Goal: Obtain resource: Obtain resource

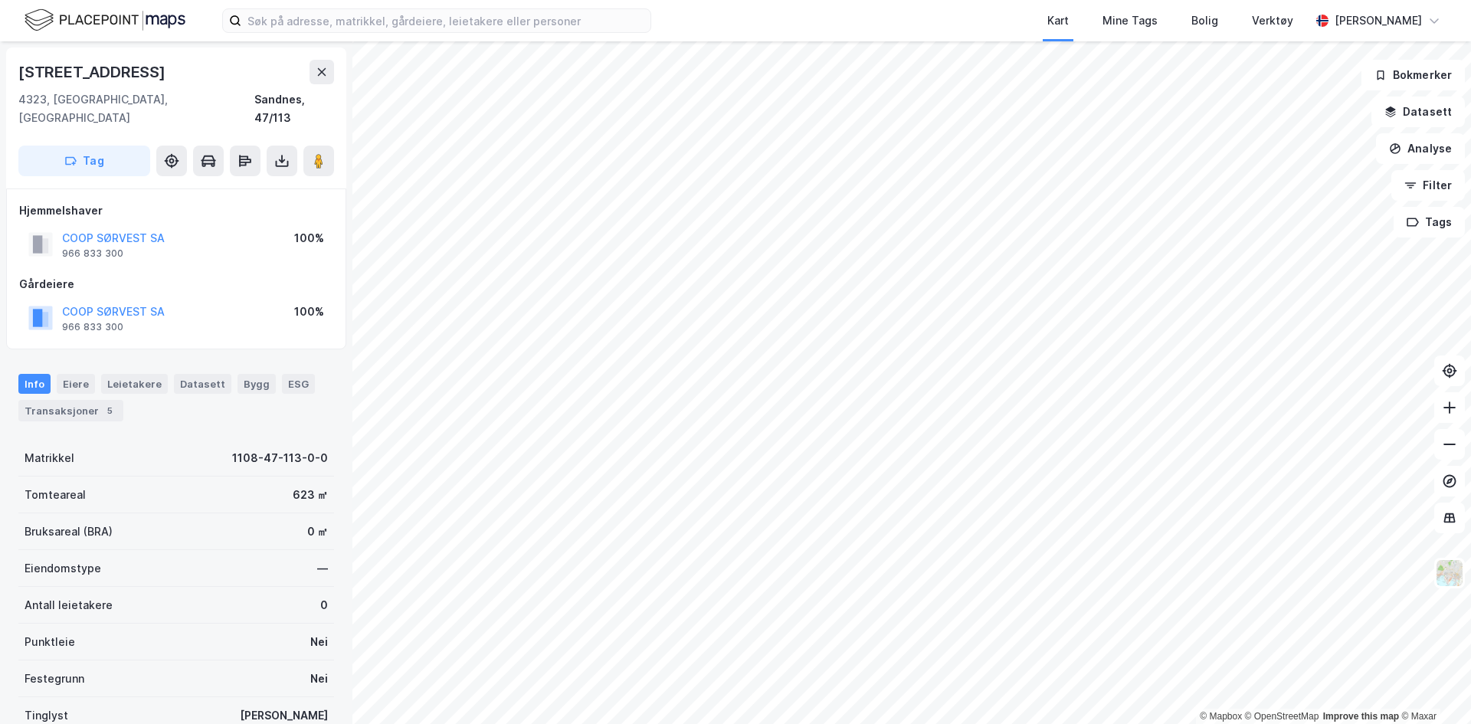
click at [159, 20] on img at bounding box center [105, 20] width 161 height 27
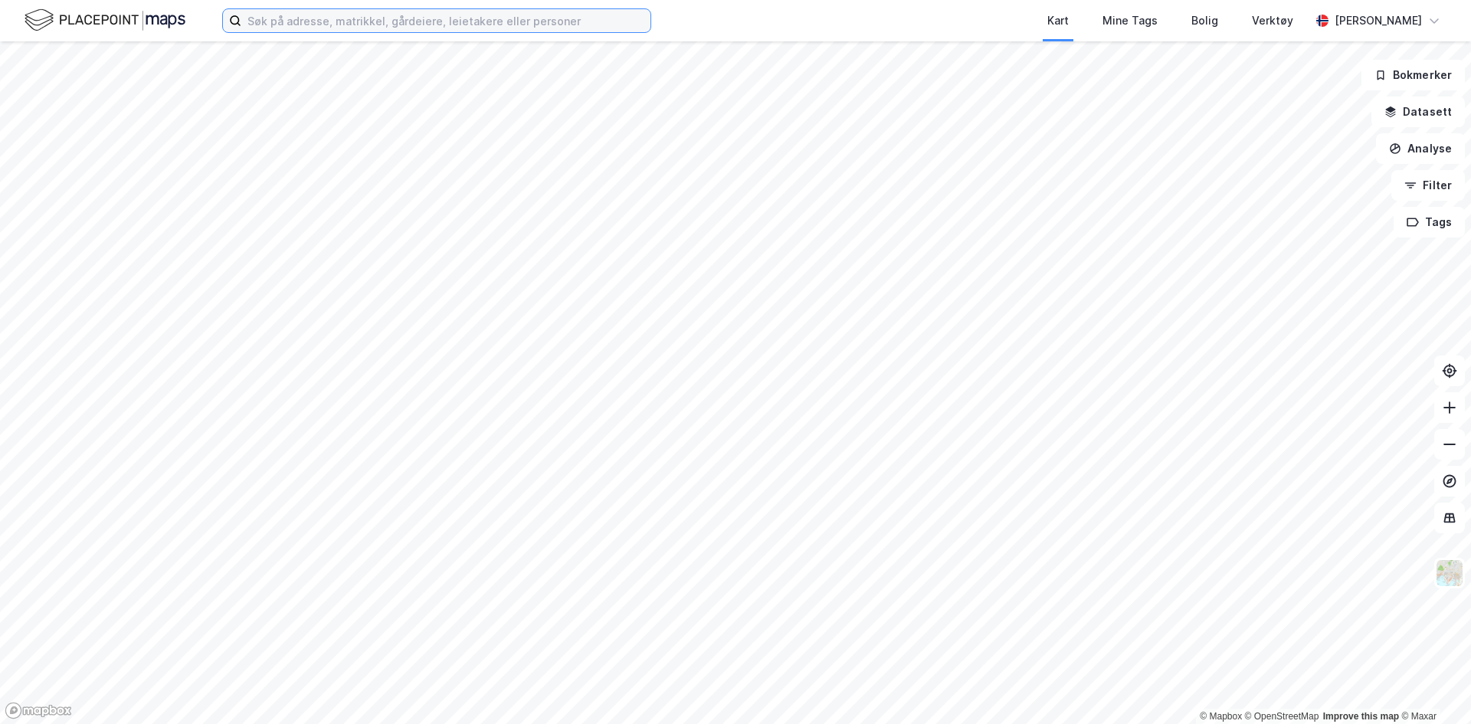
click at [336, 22] on input at bounding box center [445, 20] width 409 height 23
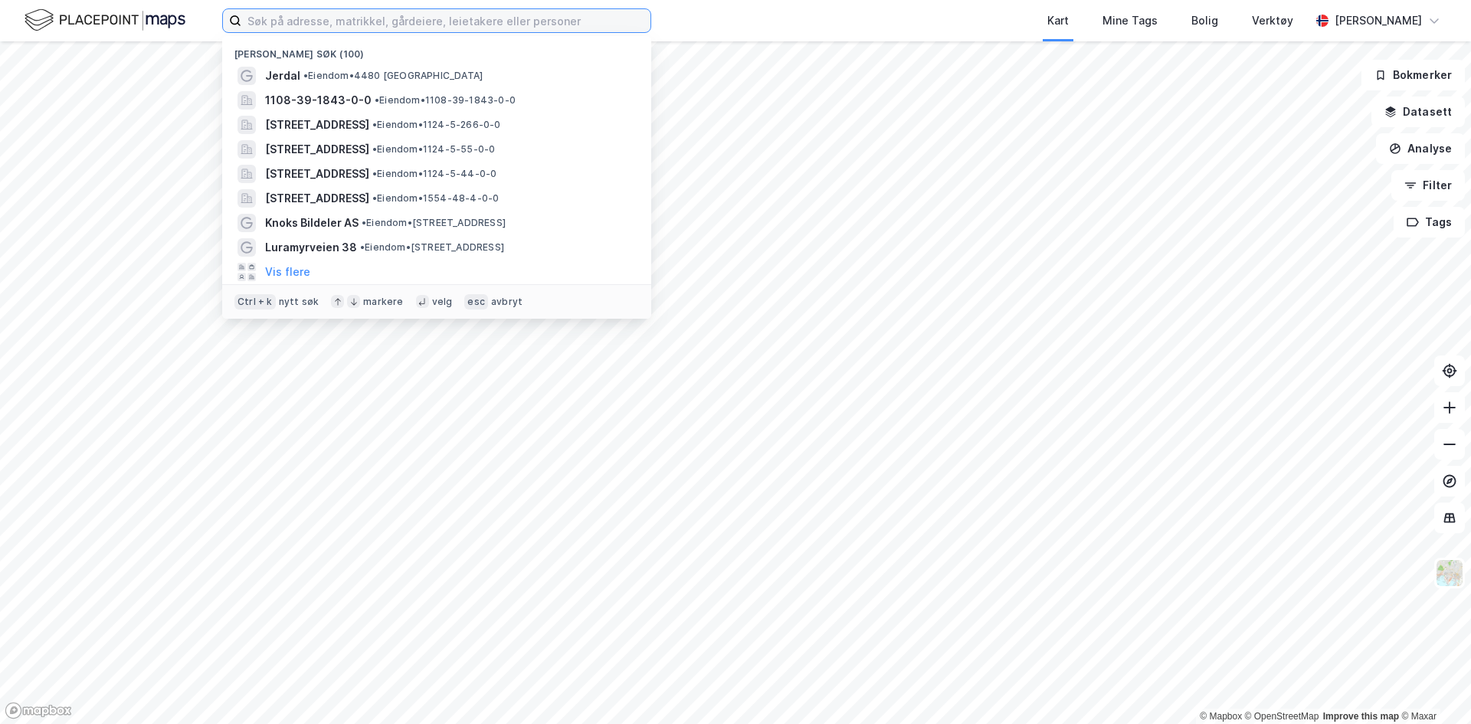
click at [339, 28] on input at bounding box center [445, 20] width 409 height 23
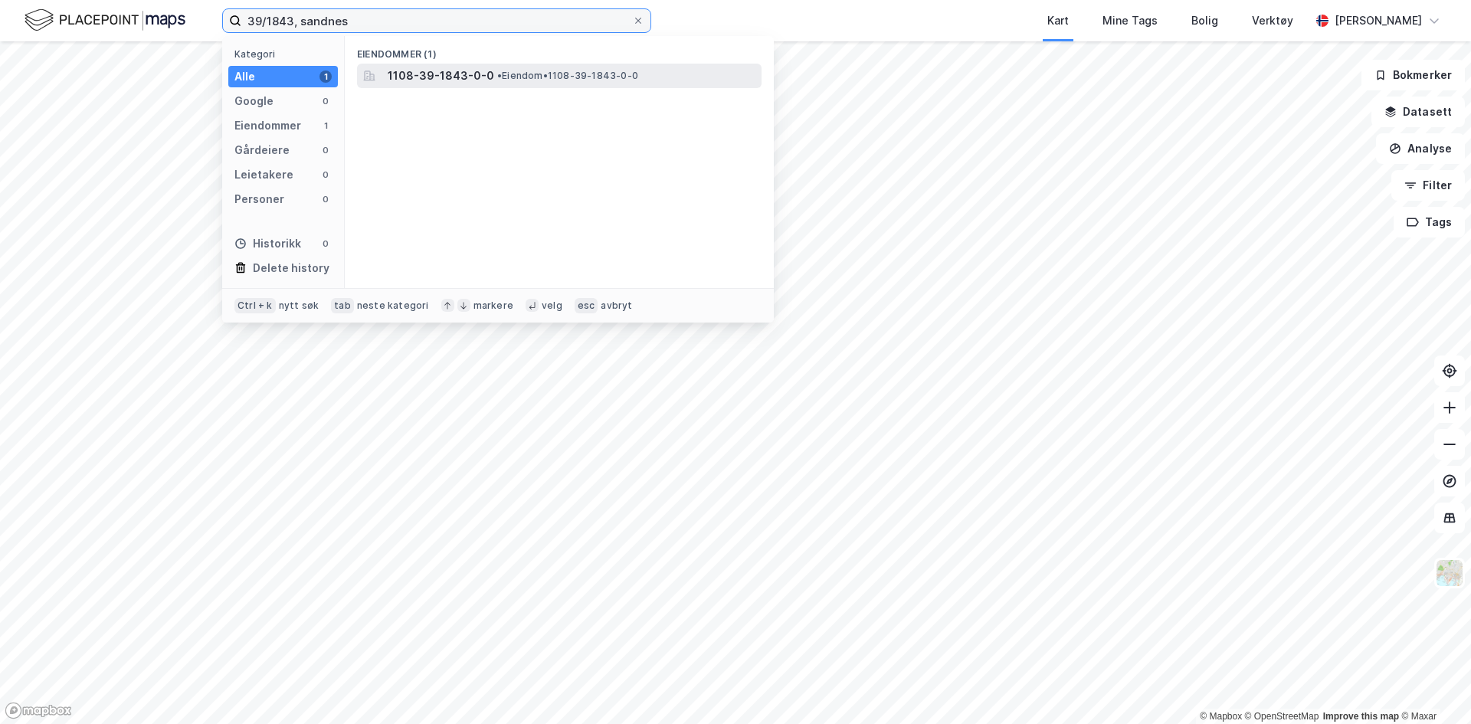
type input "39/1843, sandnes"
click at [457, 84] on span "1108-39-1843-0-0" at bounding box center [441, 76] width 106 height 18
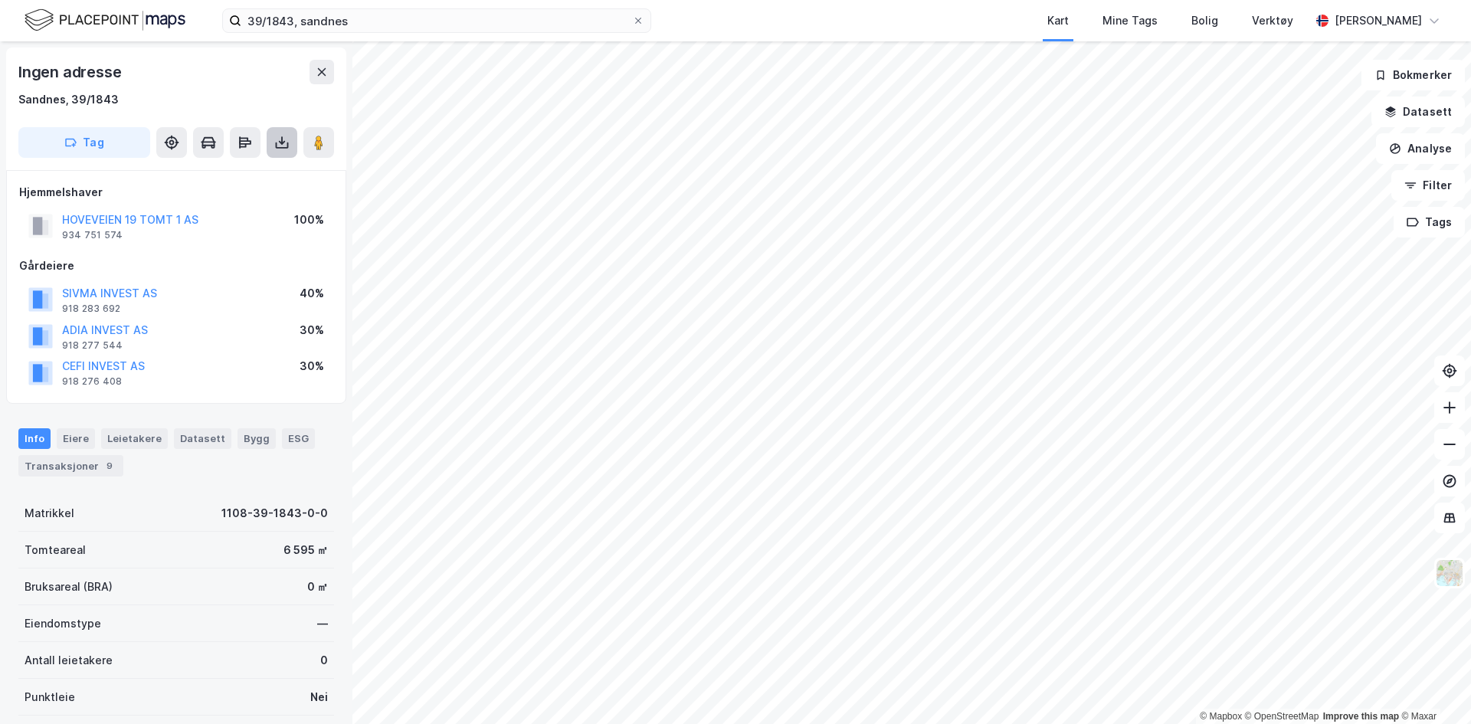
click at [272, 145] on button at bounding box center [282, 142] width 31 height 31
click at [241, 164] on div "Last ned grunnbok" at bounding box center [215, 173] width 163 height 25
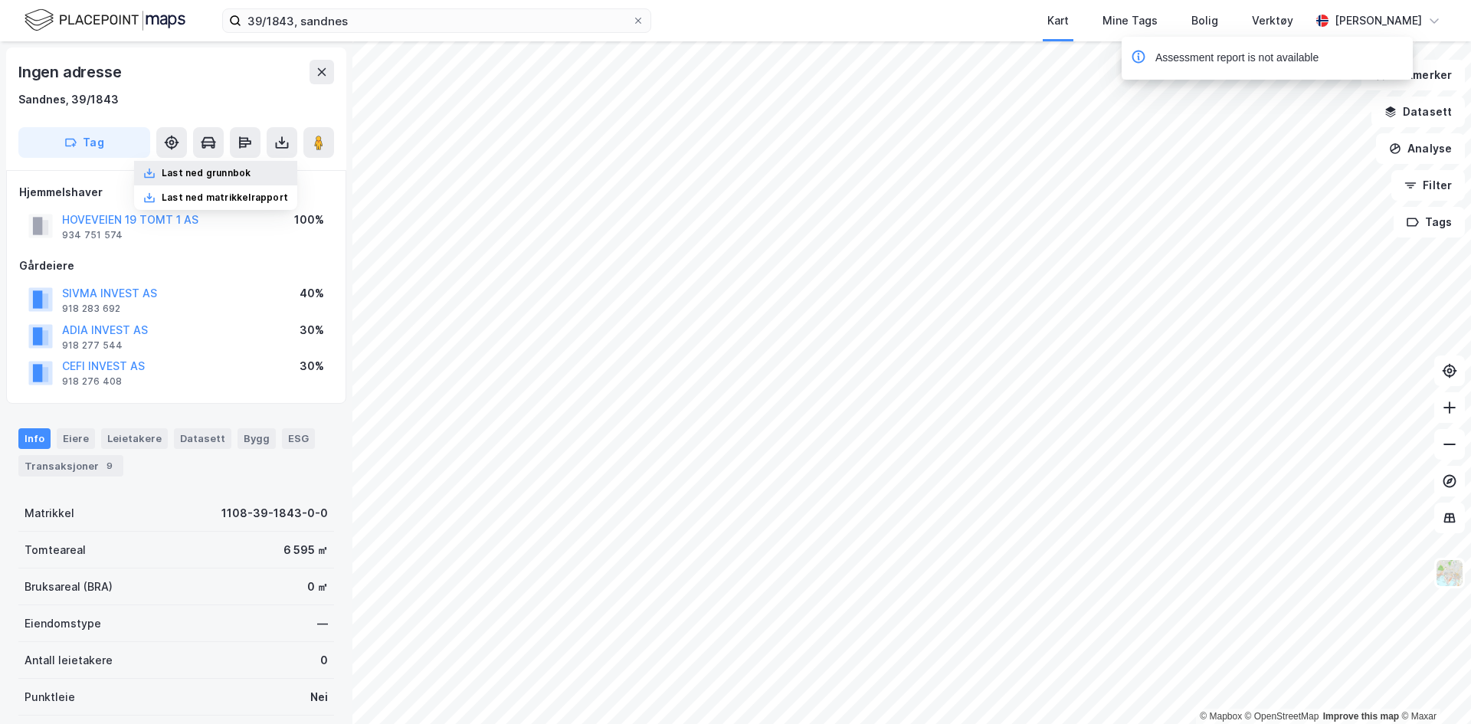
click at [248, 178] on div "Last ned grunnbok" at bounding box center [206, 173] width 89 height 12
click at [239, 178] on div "Last ned grunnbok" at bounding box center [206, 173] width 89 height 12
